Goal: Answer question/provide support

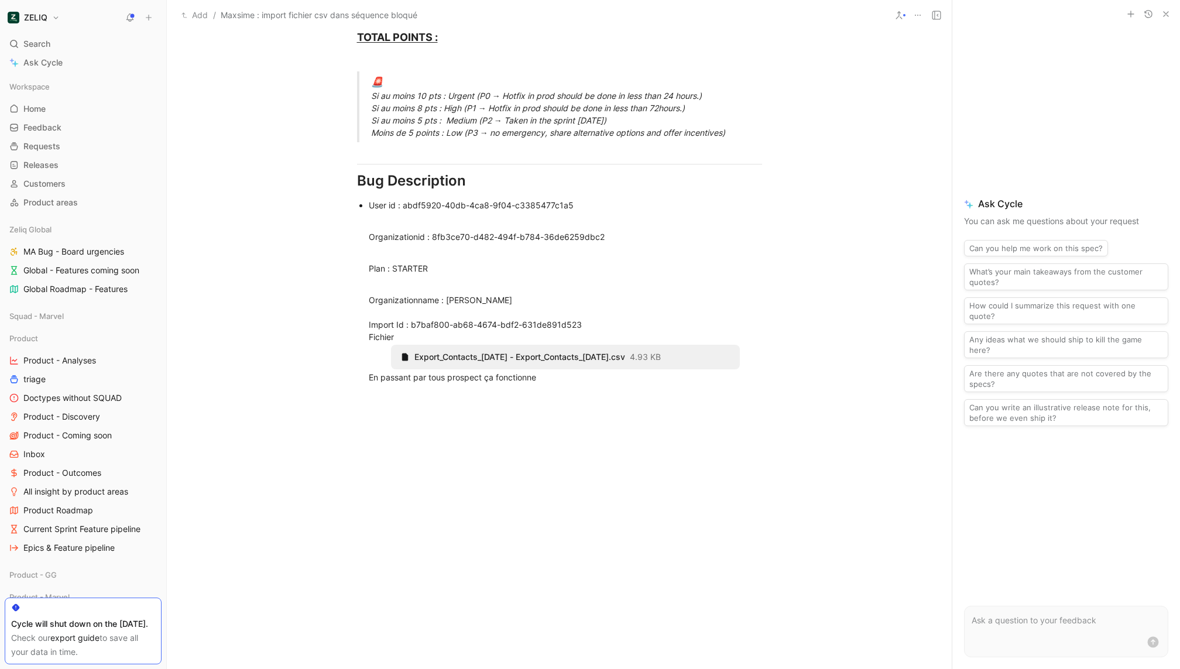
scroll to position [772, 0]
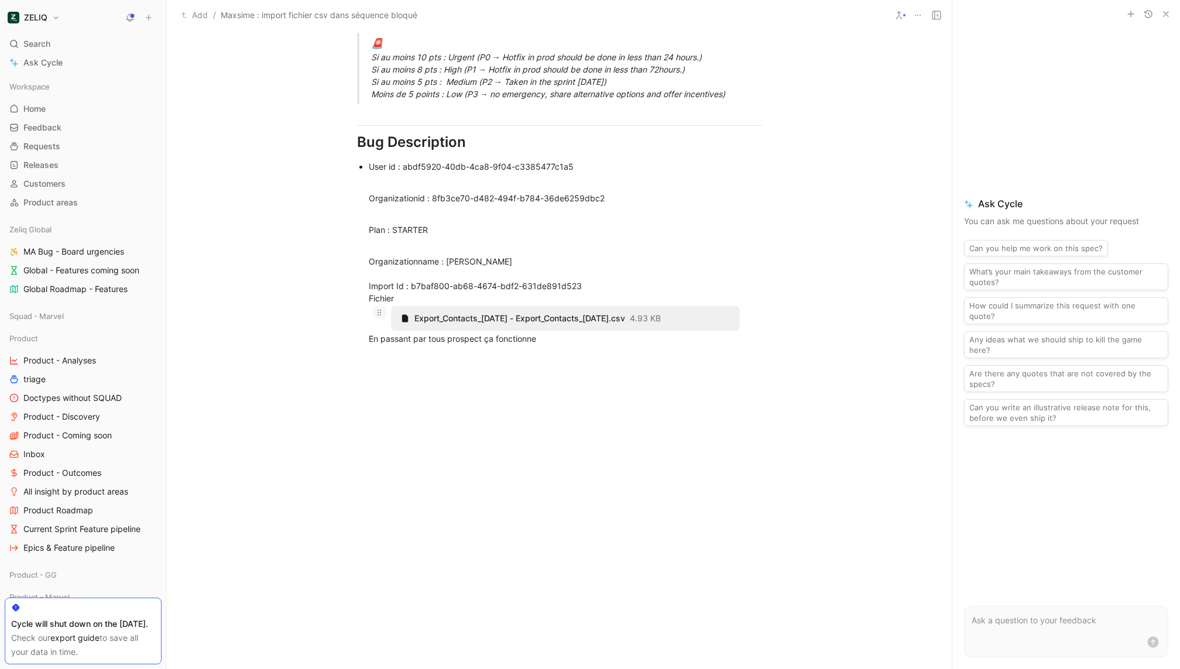
click at [380, 313] on icon at bounding box center [379, 312] width 9 height 9
click at [0, 0] on icon at bounding box center [0, 0] width 0 height 0
click at [382, 314] on icon at bounding box center [379, 312] width 9 height 9
click at [376, 359] on div at bounding box center [559, 456] width 785 height 201
click at [377, 310] on icon at bounding box center [379, 312] width 9 height 9
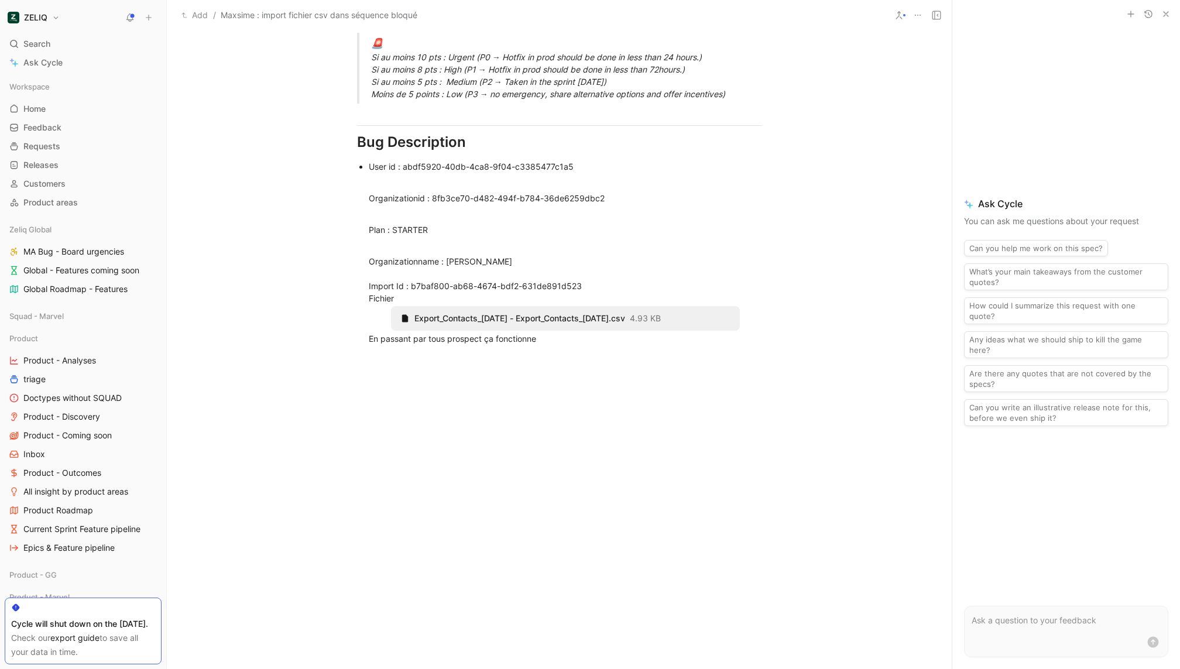
drag, startPoint x: 379, startPoint y: 313, endPoint x: 379, endPoint y: 307, distance: 5.9
click at [0, 0] on icon at bounding box center [0, 0] width 0 height 0
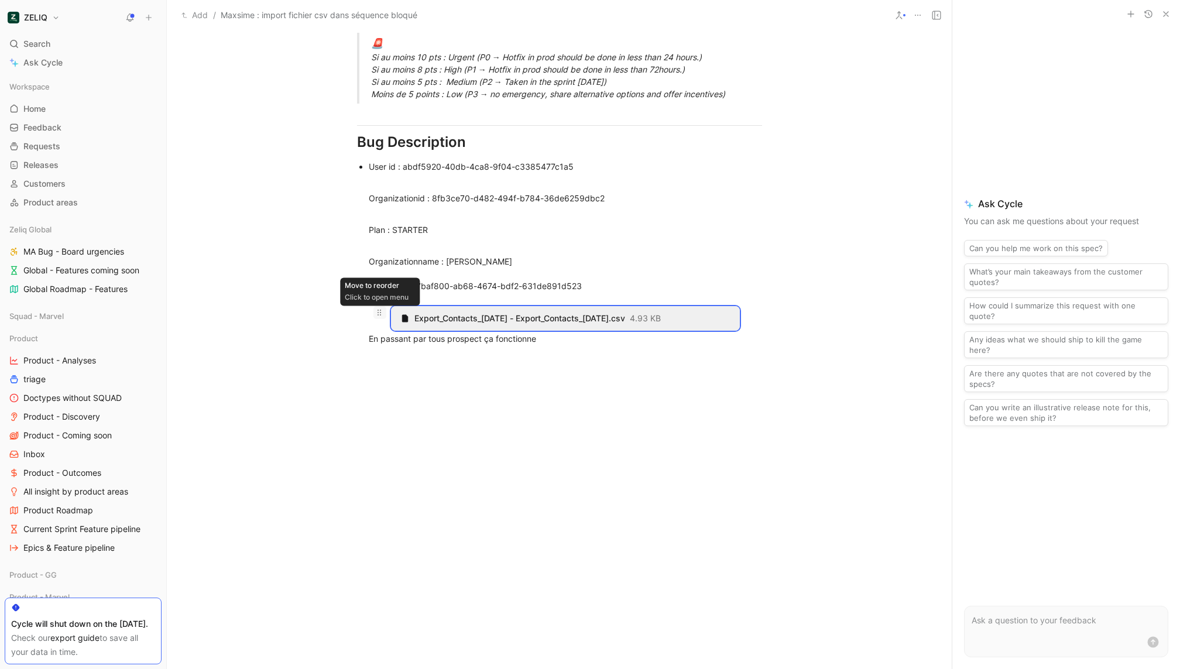
click at [381, 311] on icon at bounding box center [379, 312] width 9 height 9
click at [381, 314] on icon at bounding box center [379, 312] width 9 height 9
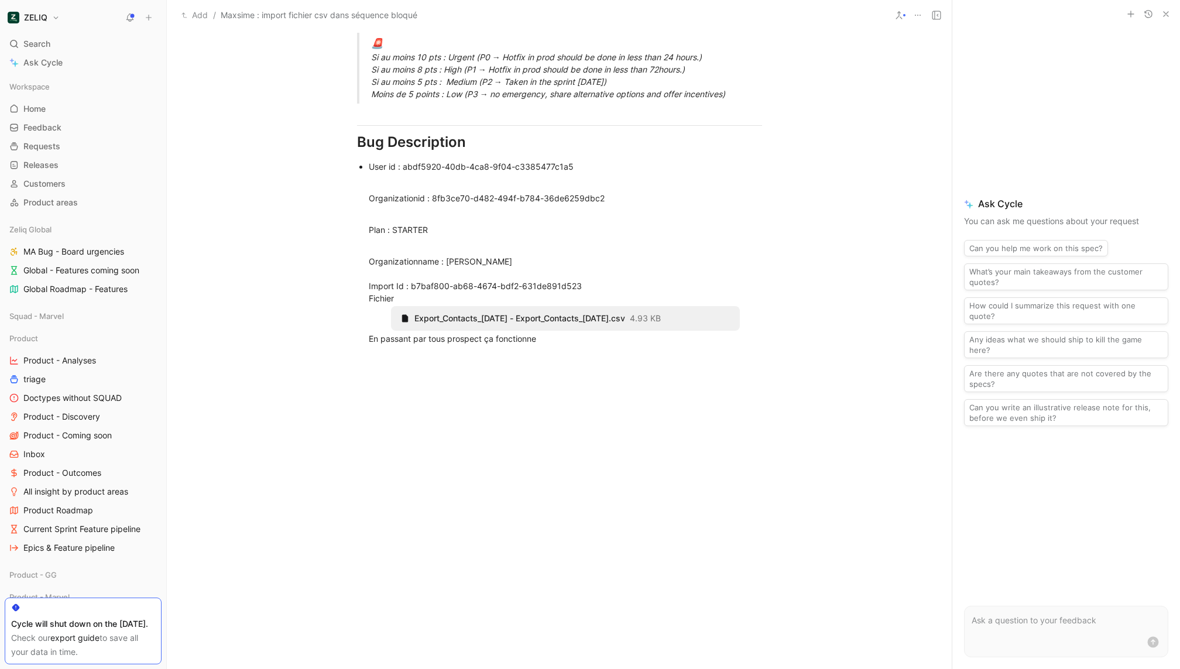
click at [0, 0] on use at bounding box center [0, 0] width 0 height 0
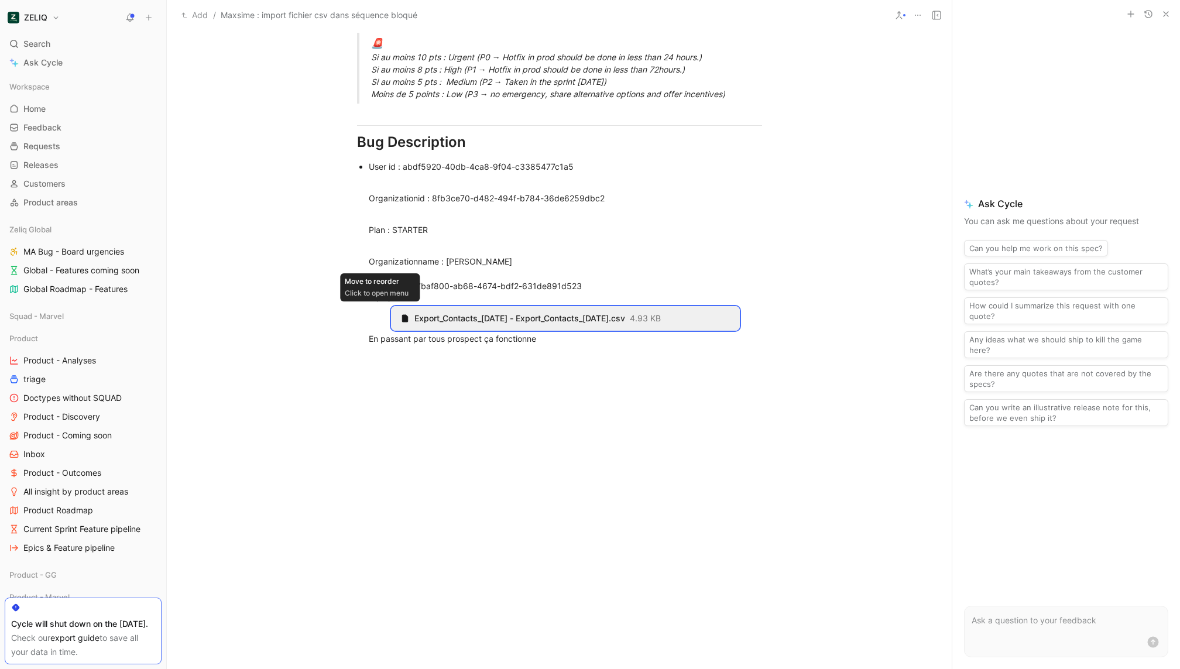
click at [0, 0] on use at bounding box center [0, 0] width 0 height 0
click at [380, 313] on icon at bounding box center [379, 312] width 9 height 9
click at [379, 314] on icon at bounding box center [379, 312] width 9 height 9
click at [0, 0] on use at bounding box center [0, 0] width 0 height 0
click at [368, 314] on ul "User id : abdf5920-40db-4ca8-9f04-c3385477c1a5 Organizationid : 8fb3ce70-d482-4…" at bounding box center [560, 253] width 450 height 188
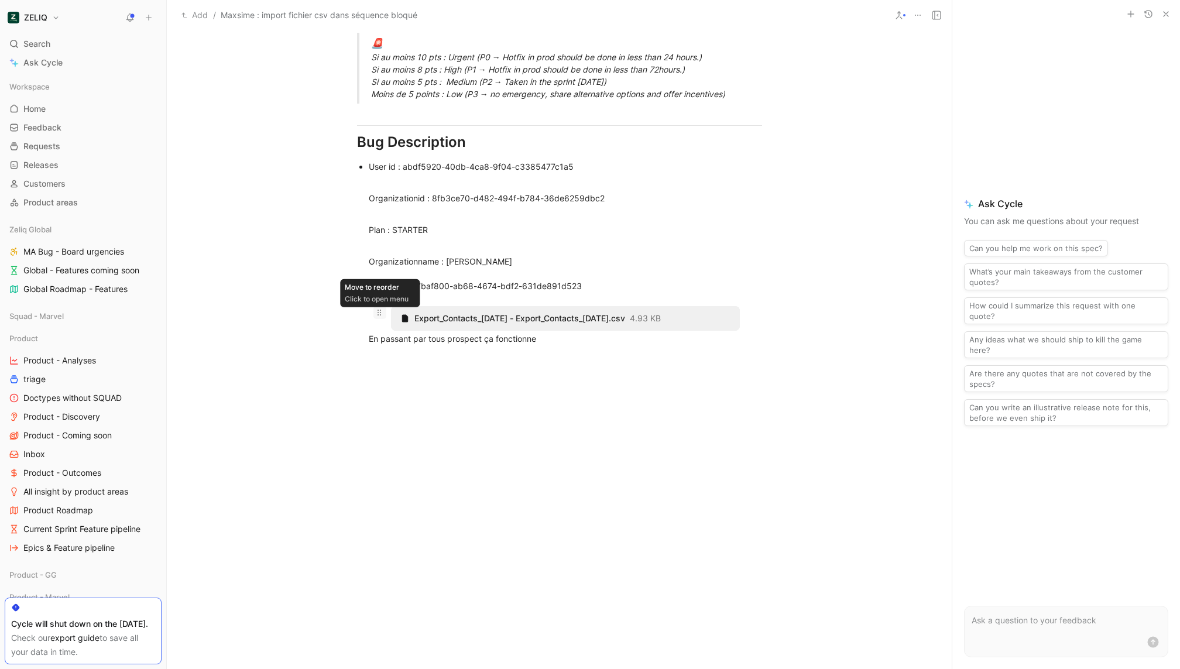
click at [381, 311] on icon at bounding box center [379, 312] width 9 height 9
click at [0, 0] on icon at bounding box center [0, 0] width 0 height 0
click at [378, 356] on div at bounding box center [559, 456] width 785 height 201
drag, startPoint x: 372, startPoint y: 366, endPoint x: 372, endPoint y: 354, distance: 12.3
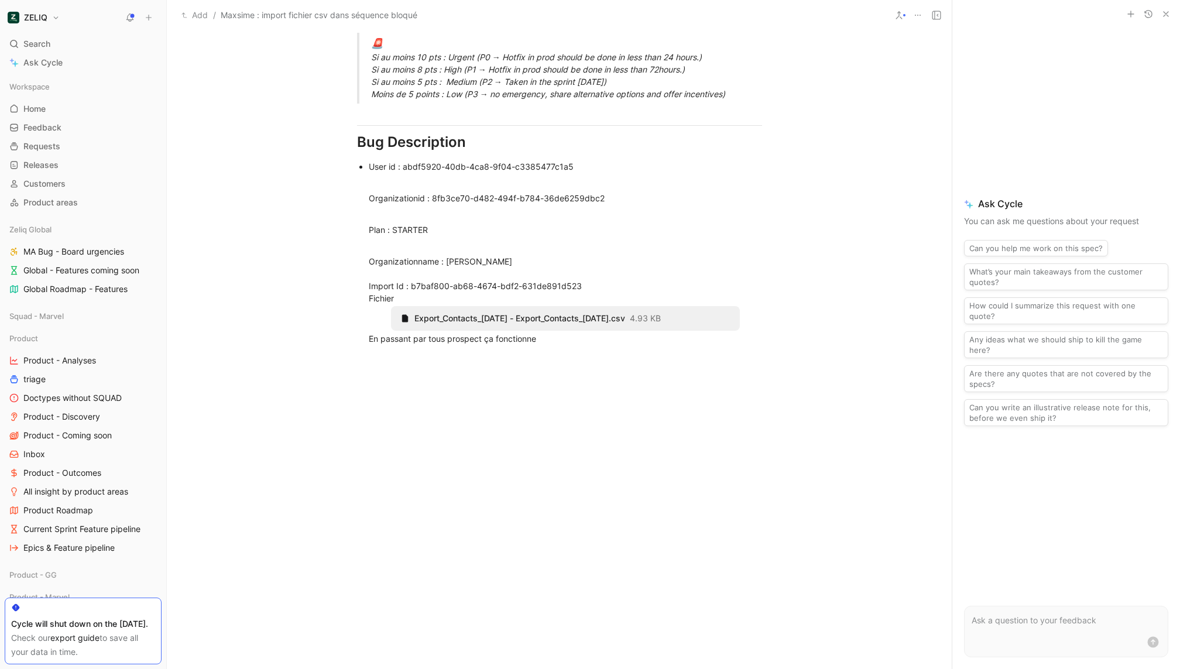
click at [375, 409] on div at bounding box center [559, 456] width 785 height 201
click at [379, 312] on icon at bounding box center [379, 312] width 9 height 9
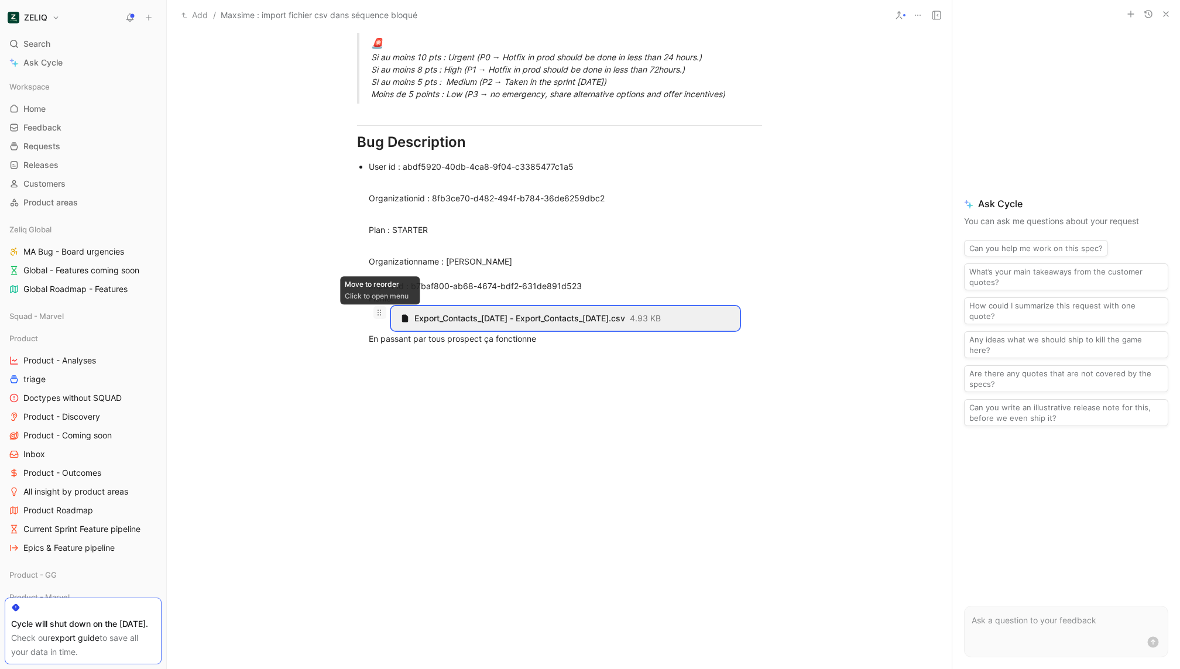
click at [380, 314] on icon at bounding box center [379, 312] width 9 height 9
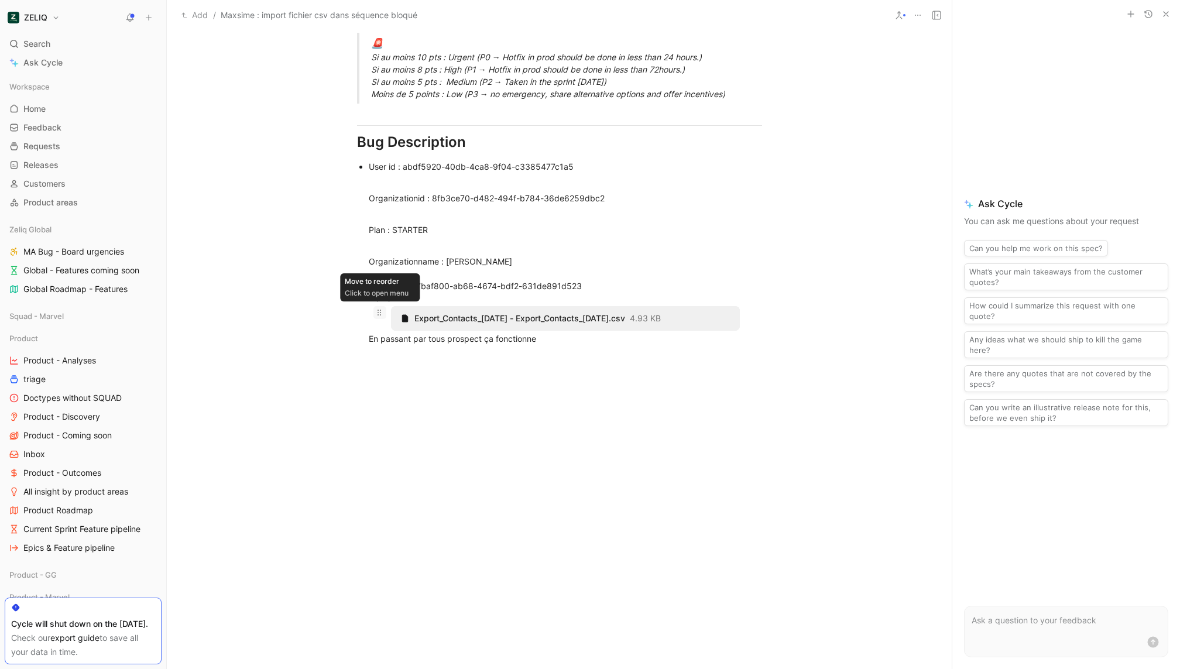
click at [378, 313] on icon at bounding box center [379, 312] width 9 height 9
click at [377, 313] on icon at bounding box center [379, 312] width 9 height 9
click at [382, 311] on icon at bounding box center [379, 312] width 9 height 9
click at [380, 314] on use at bounding box center [380, 313] width 4 height 6
click at [381, 314] on icon at bounding box center [379, 312] width 9 height 9
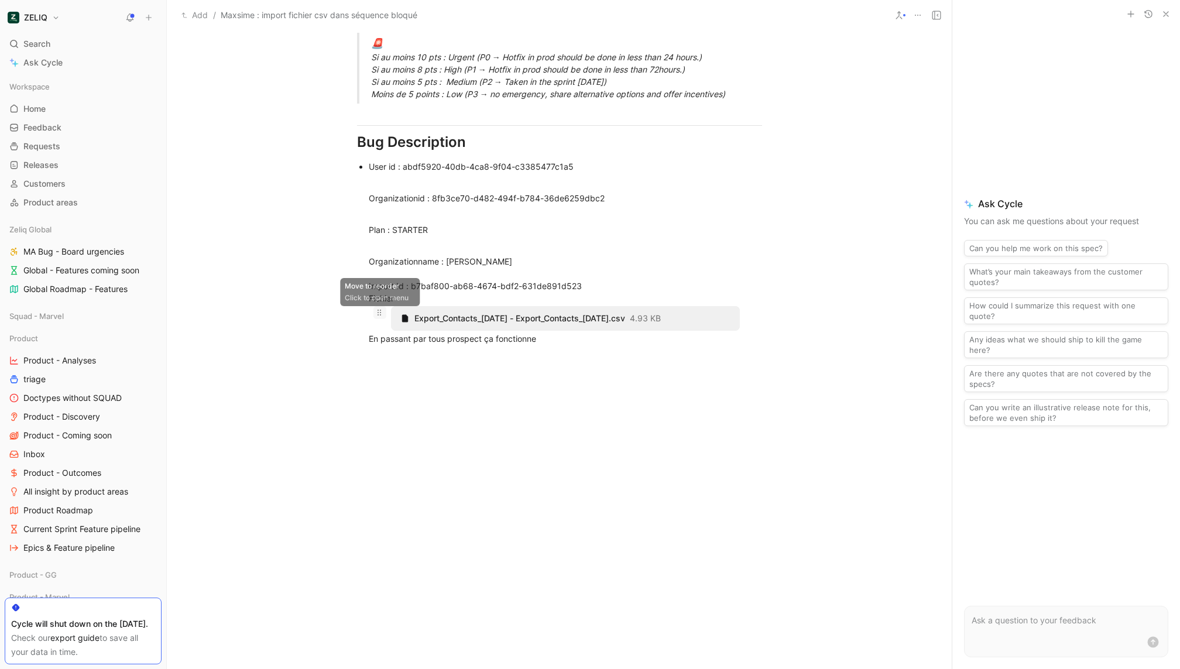
click at [381, 315] on icon at bounding box center [379, 312] width 9 height 9
click at [0, 0] on icon at bounding box center [0, 0] width 0 height 0
click at [380, 306] on span at bounding box center [380, 312] width 13 height 13
click at [376, 358] on div at bounding box center [559, 456] width 785 height 201
click at [0, 0] on icon at bounding box center [0, 0] width 0 height 0
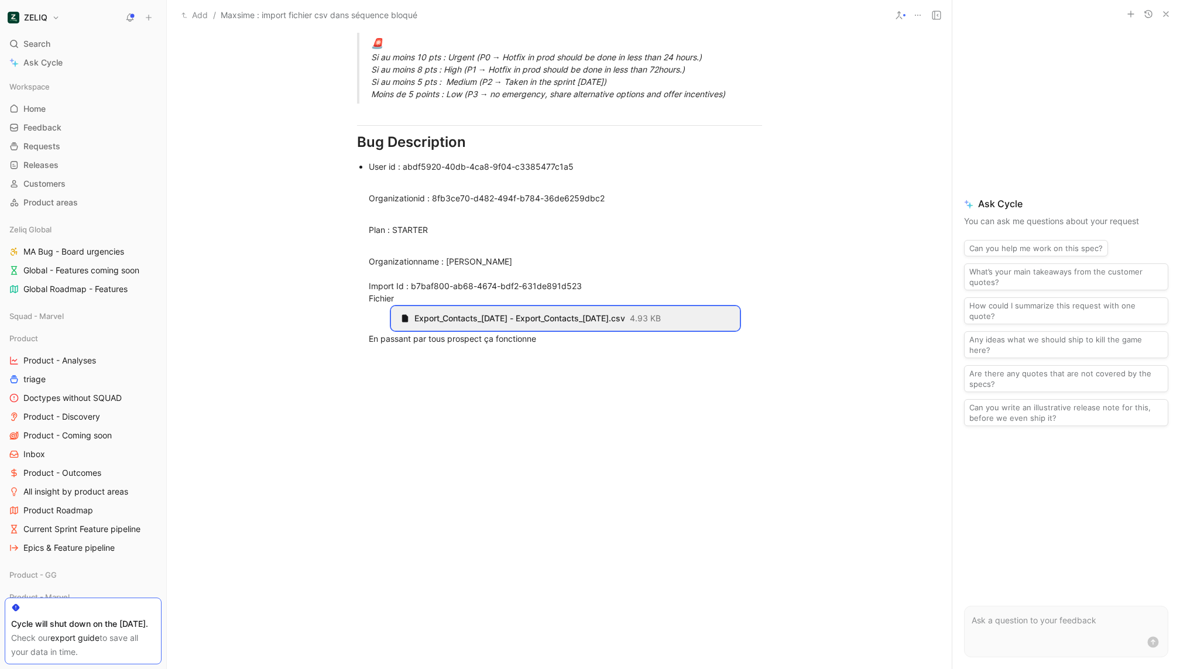
click at [0, 0] on icon at bounding box center [0, 0] width 0 height 0
click at [379, 349] on div "Download" at bounding box center [387, 355] width 74 height 14
